Goal: Obtain resource: Obtain resource

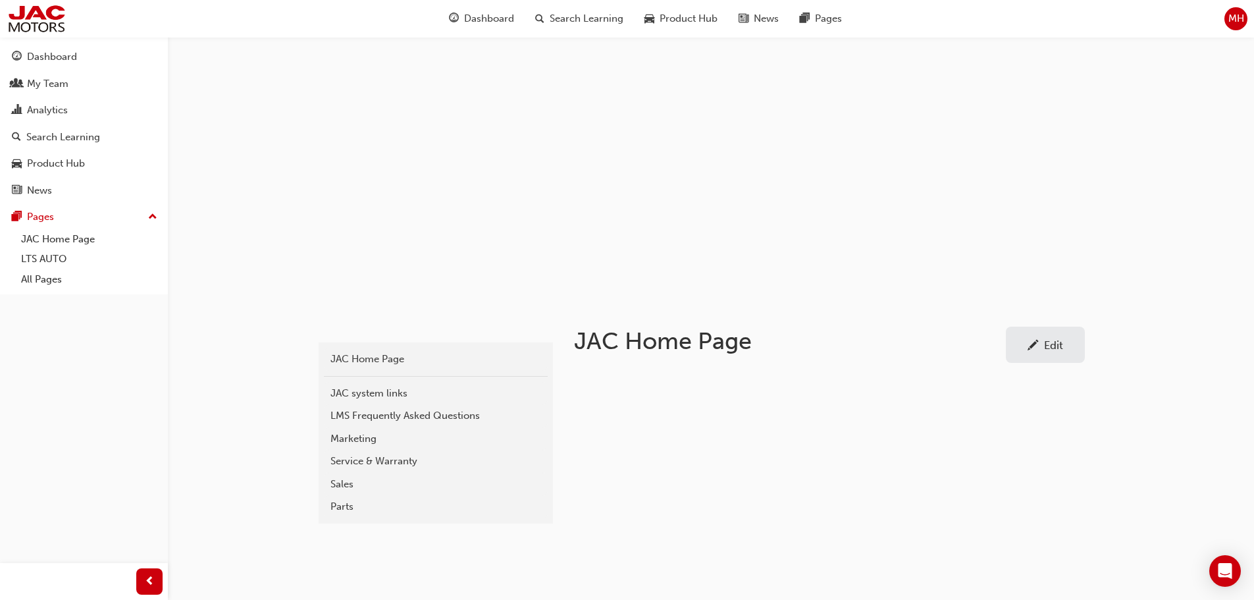
click at [361, 458] on div "Service & Warranty" at bounding box center [435, 461] width 211 height 15
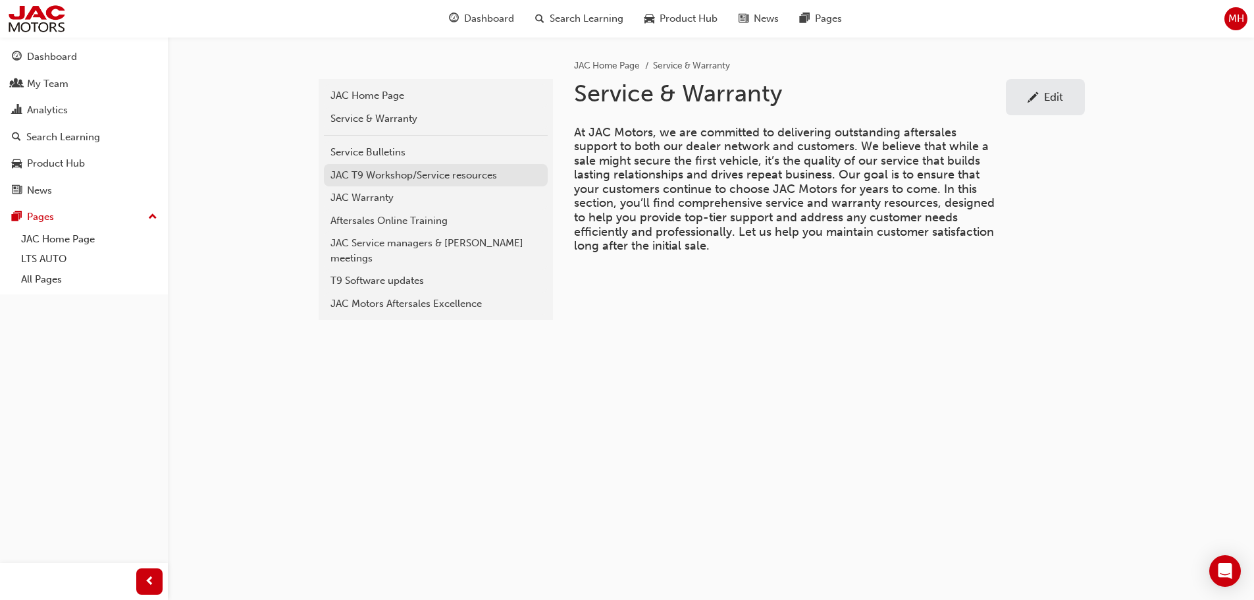
click at [383, 176] on div "JAC T9 Workshop/Service resources" at bounding box center [435, 175] width 211 height 15
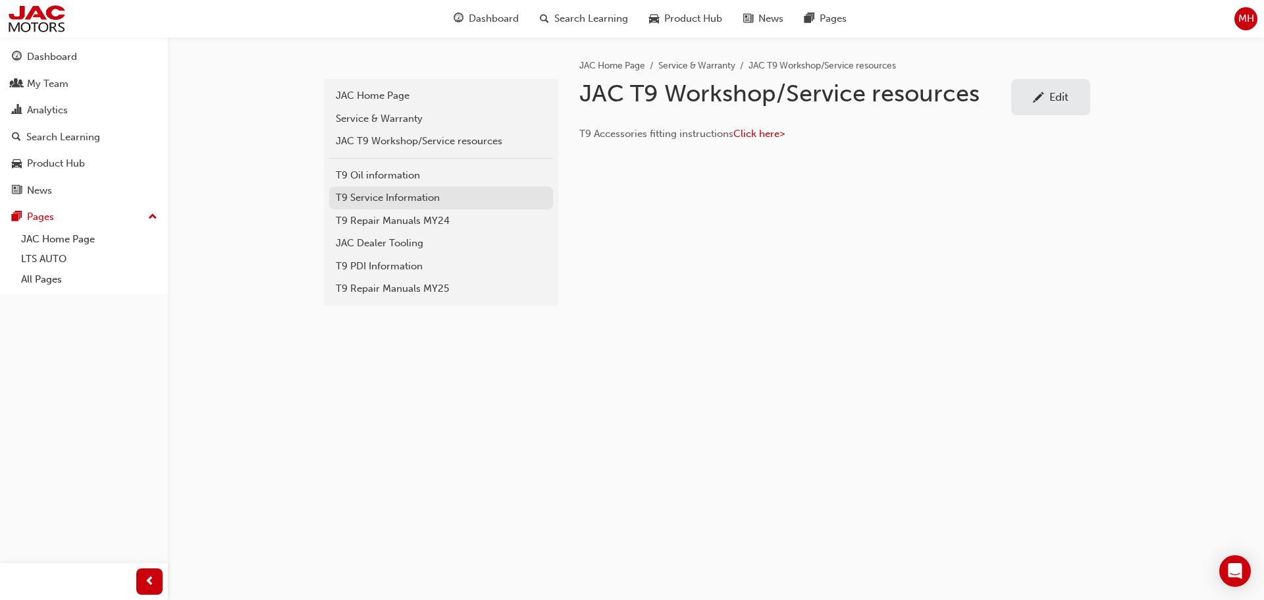
click at [381, 196] on div "T9 Service Information" at bounding box center [441, 197] width 211 height 15
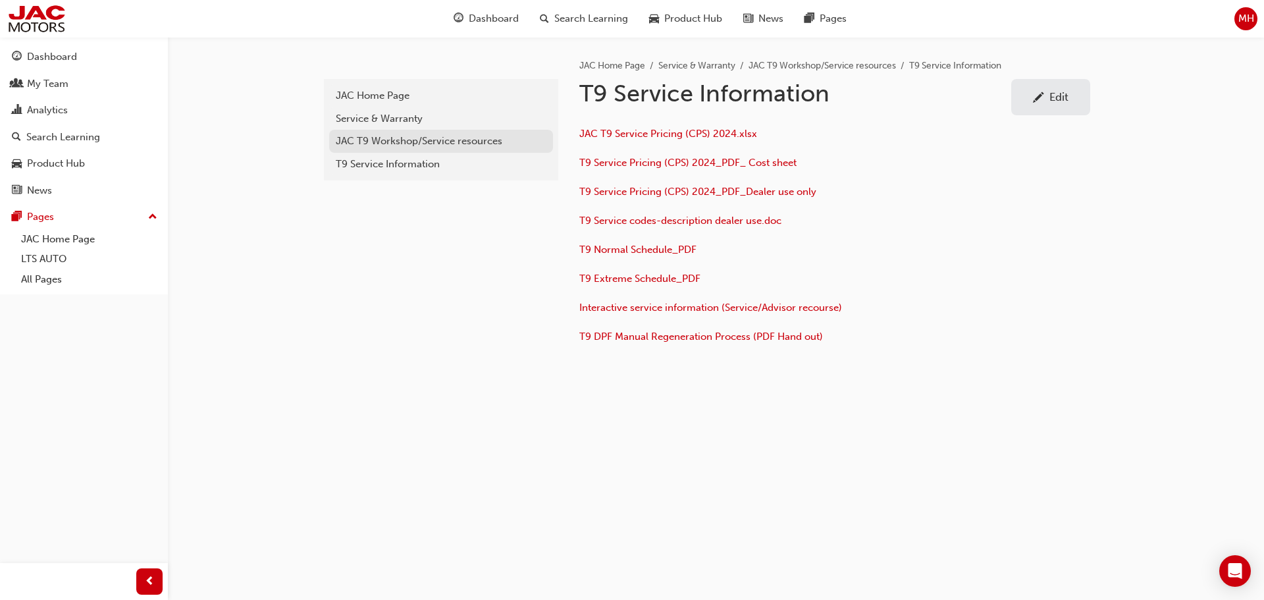
click at [368, 143] on div "JAC T9 Workshop/Service resources" at bounding box center [441, 141] width 211 height 15
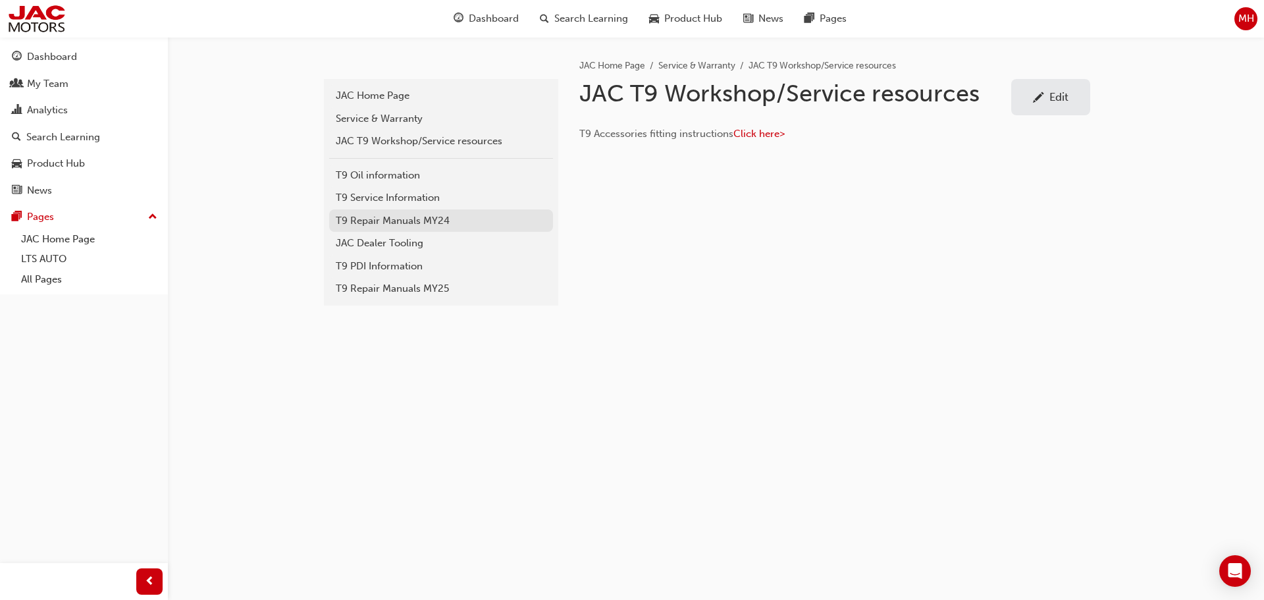
click at [384, 211] on link "T9 Repair Manuals MY24" at bounding box center [441, 220] width 224 height 23
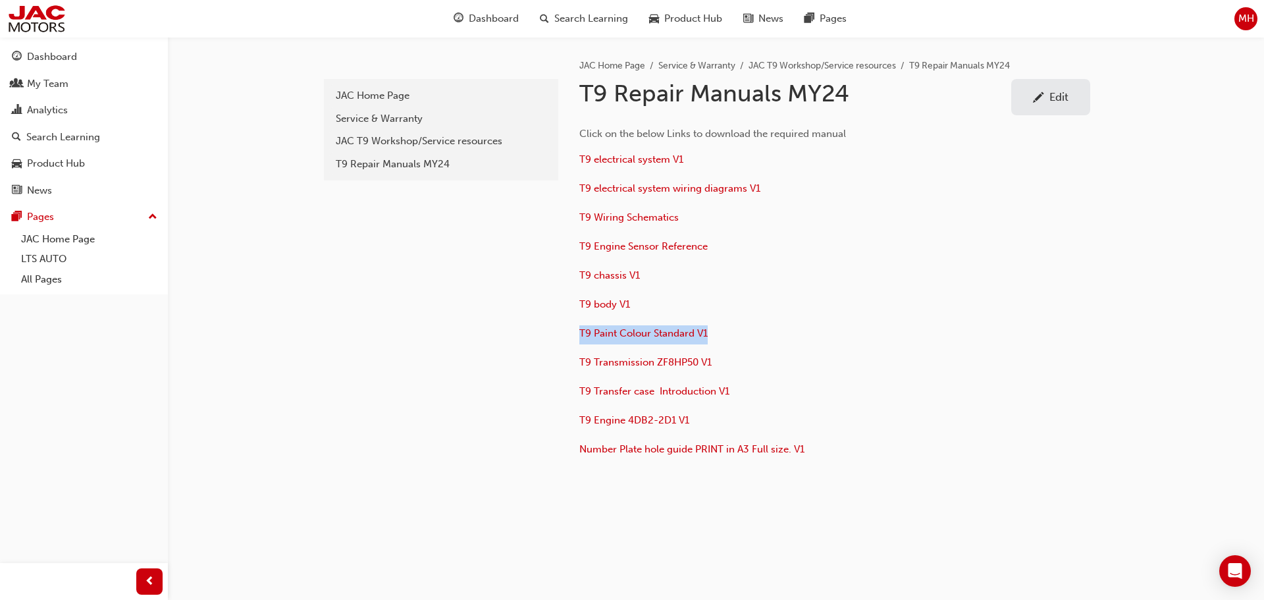
drag, startPoint x: 735, startPoint y: 333, endPoint x: 572, endPoint y: 334, distance: 162.6
click at [572, 334] on div "JAC Home Page Service & Warranty JAC T9 Workshop/Service resources T9 Repair Ma…" at bounding box center [834, 253] width 553 height 433
copy link "T9 Paint Colour Standard V1"
click at [1163, 292] on div "t9-repair-manuals JAC Home Page Service & Warranty JAC T9 Workshop/Service reso…" at bounding box center [632, 300] width 1264 height 600
click at [28, 18] on img at bounding box center [37, 19] width 60 height 30
